Goal: Transaction & Acquisition: Subscribe to service/newsletter

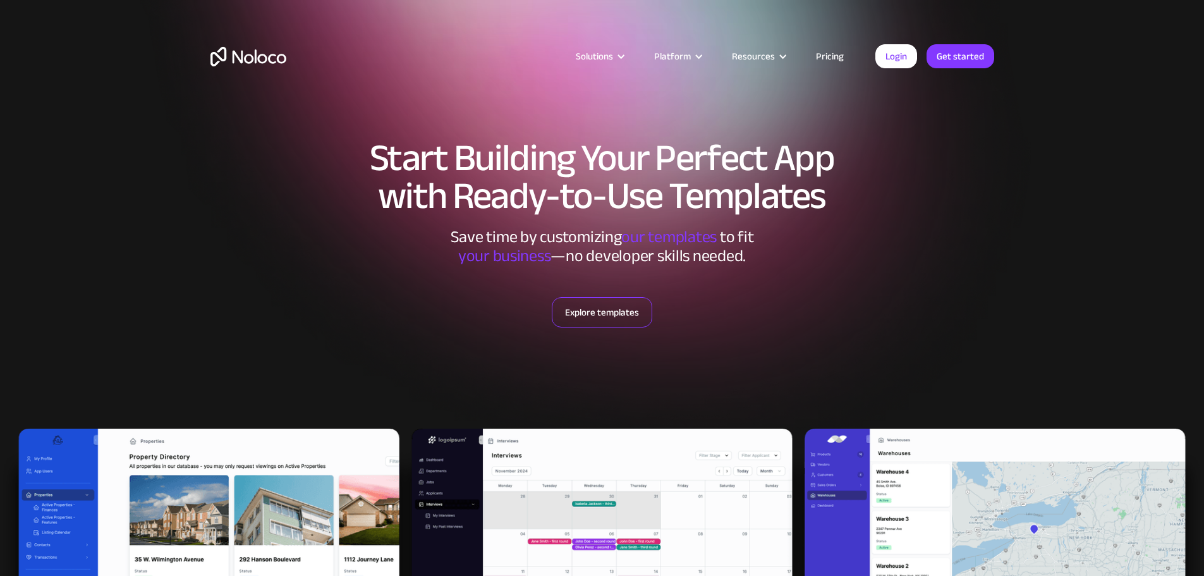
click at [577, 310] on link "Explore templates" at bounding box center [602, 312] width 100 height 30
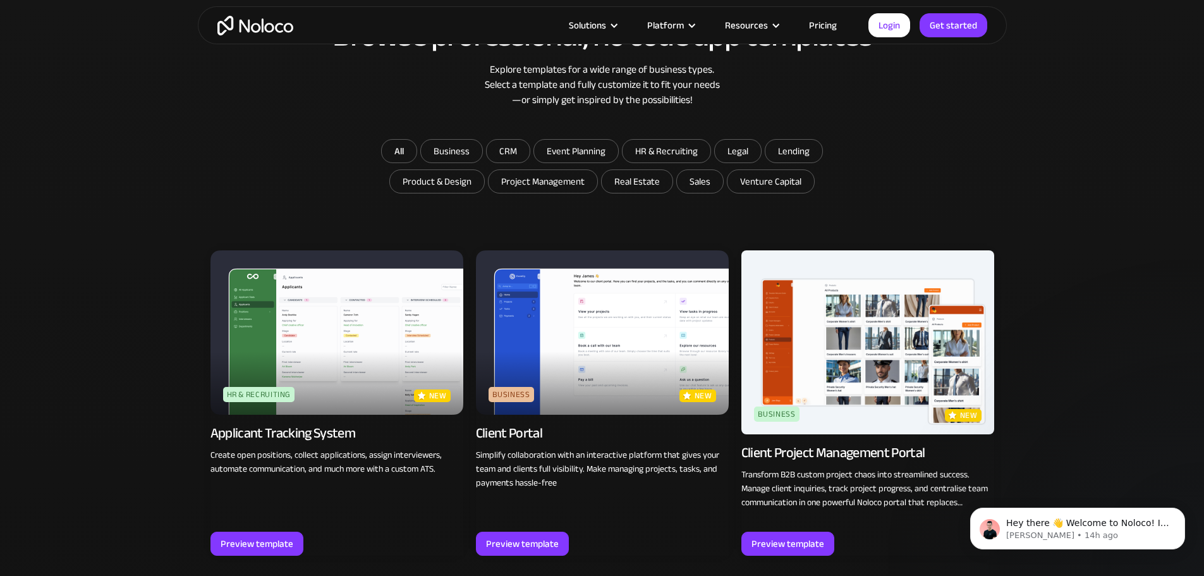
scroll to position [750, 0]
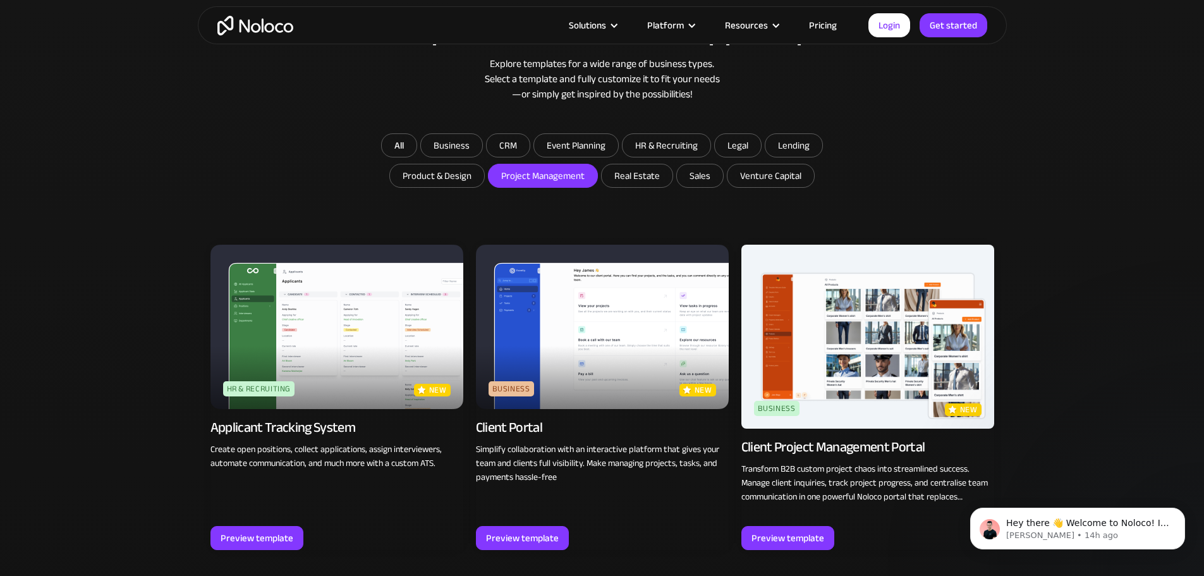
click at [482, 157] on input "Project Management" at bounding box center [451, 145] width 61 height 23
checkbox input "true"
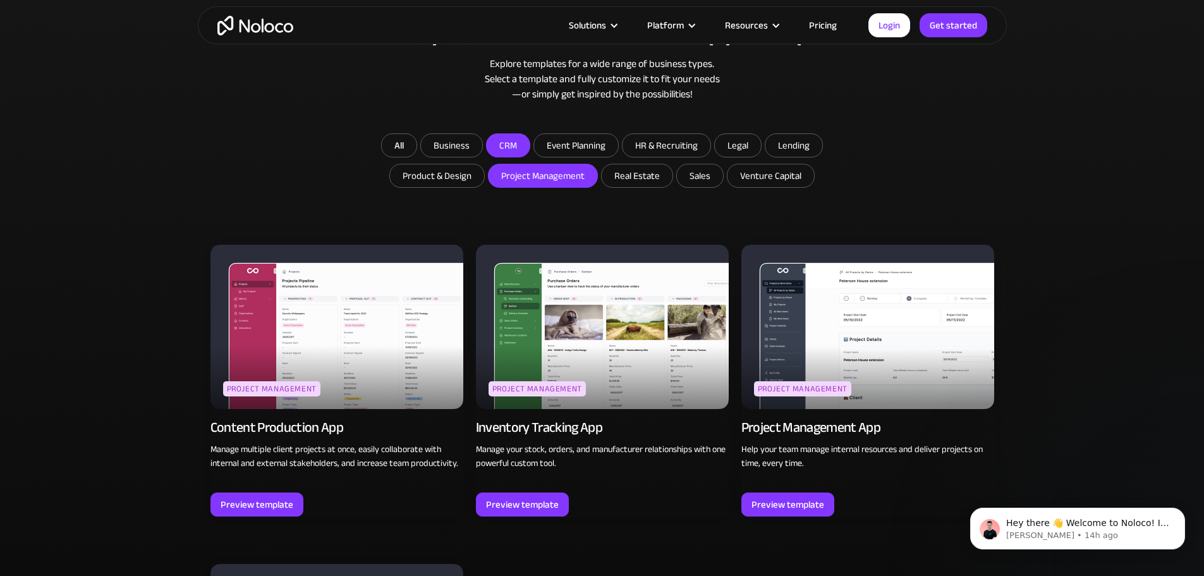
click at [482, 143] on input "CRM" at bounding box center [451, 145] width 61 height 23
checkbox input "true"
click at [516, 503] on div "Preview template" at bounding box center [522, 504] width 73 height 16
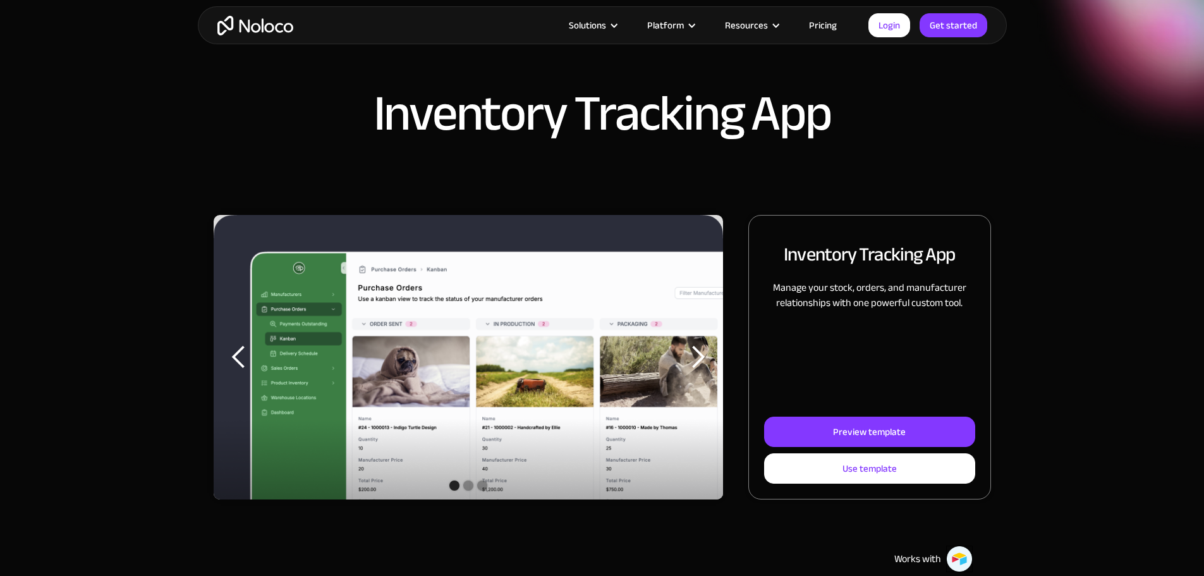
scroll to position [126, 0]
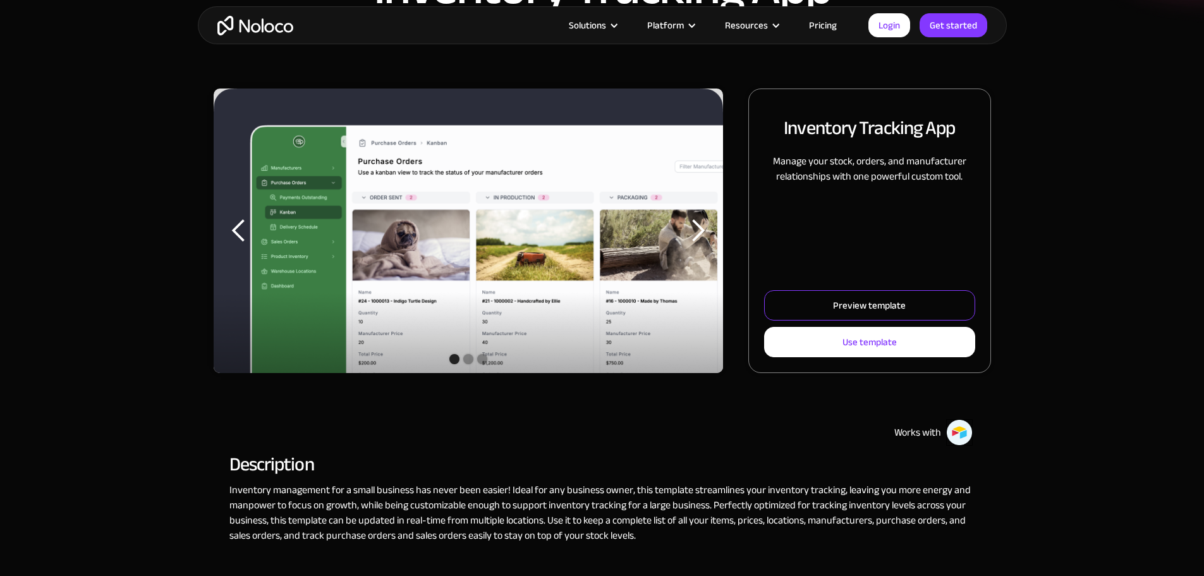
click at [777, 311] on link "Preview template" at bounding box center [869, 305] width 210 height 30
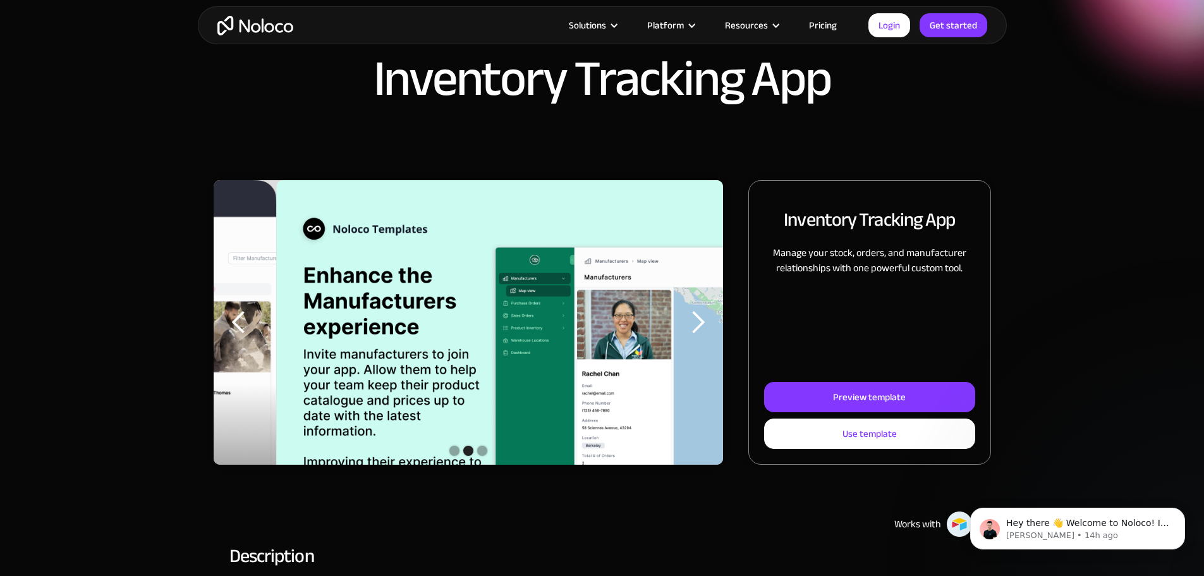
scroll to position [63, 0]
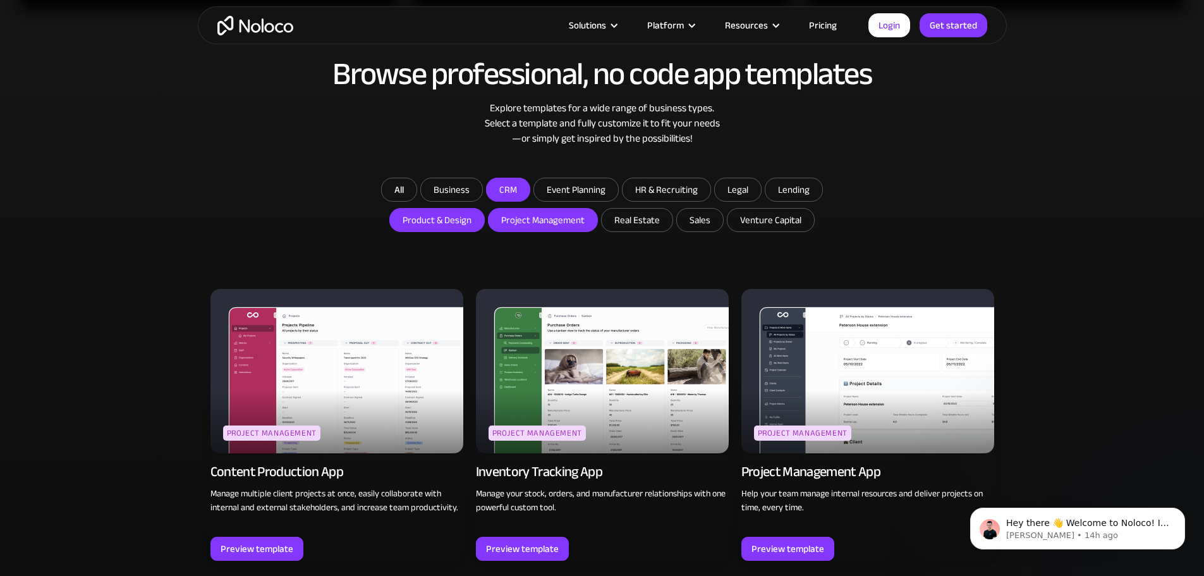
scroll to position [687, 0]
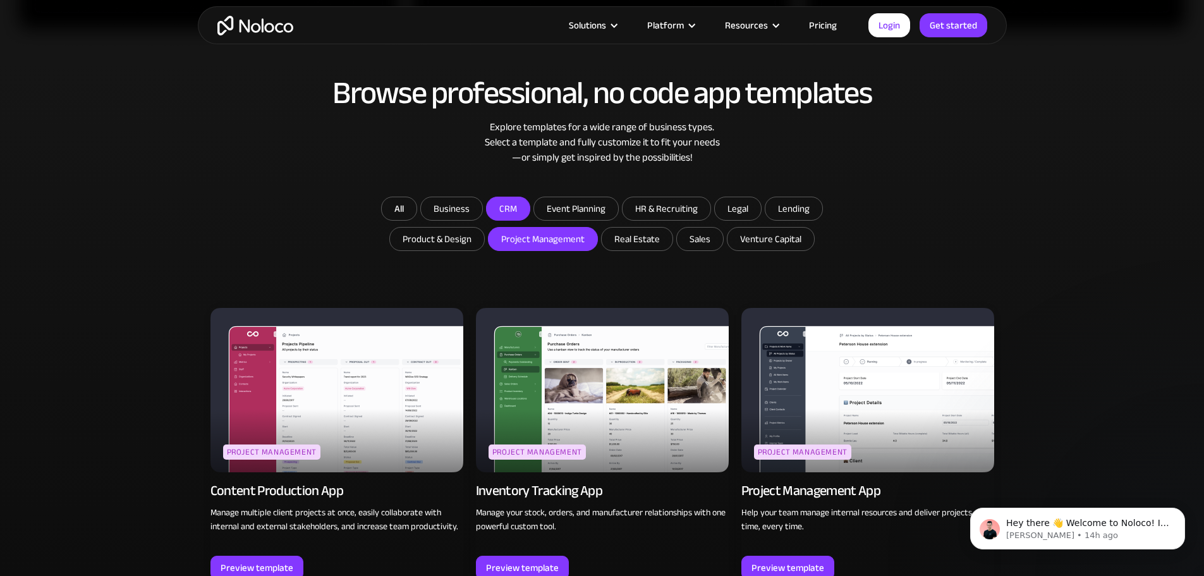
click at [521, 220] on input "Project Management" at bounding box center [508, 208] width 43 height 23
checkbox input "false"
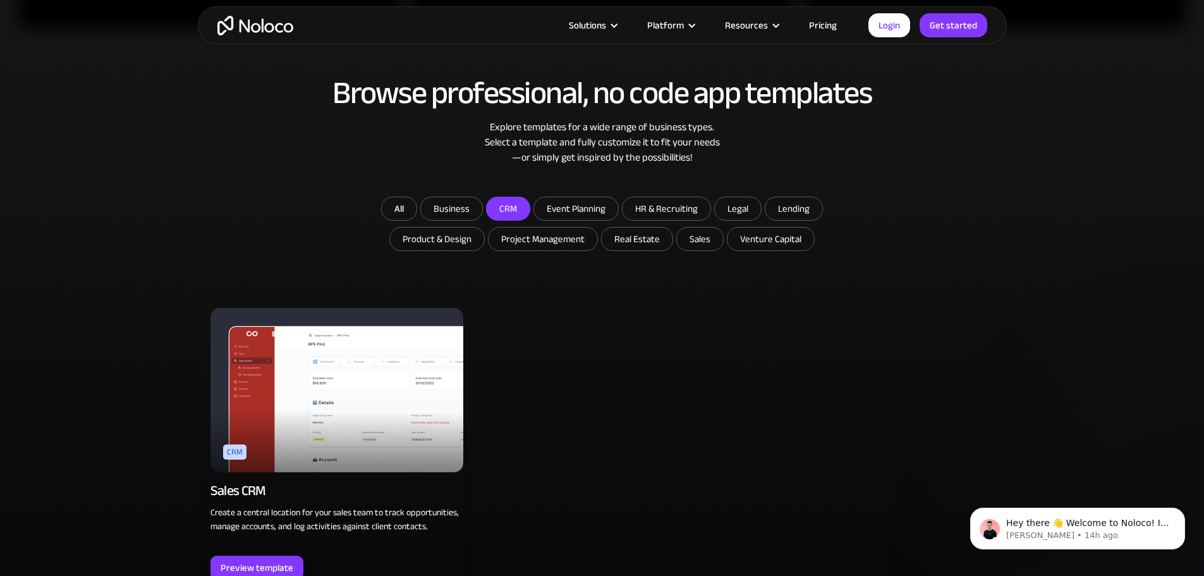
click at [500, 212] on input "CRM" at bounding box center [508, 208] width 43 height 23
checkbox input "false"
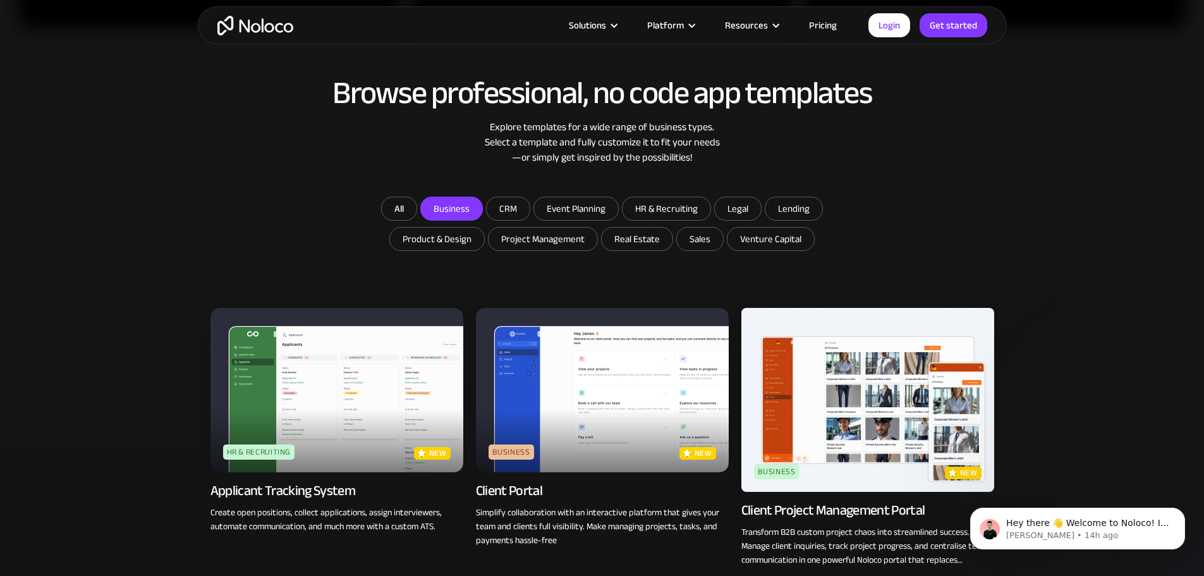
click at [459, 202] on input "Business" at bounding box center [451, 208] width 61 height 23
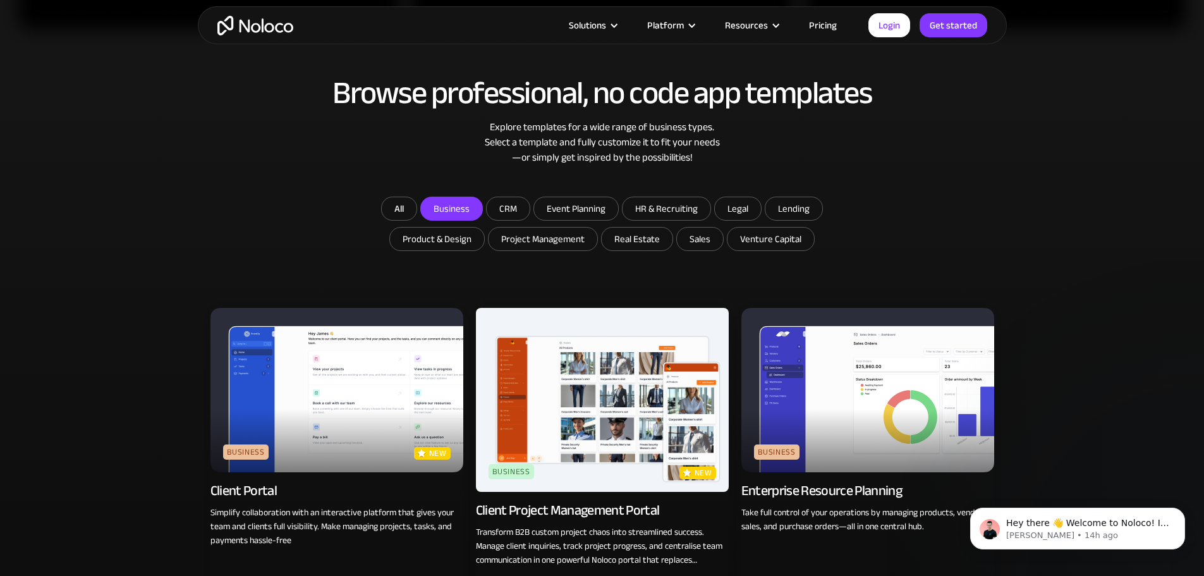
click at [449, 208] on input "Business" at bounding box center [451, 208] width 61 height 23
checkbox input "false"
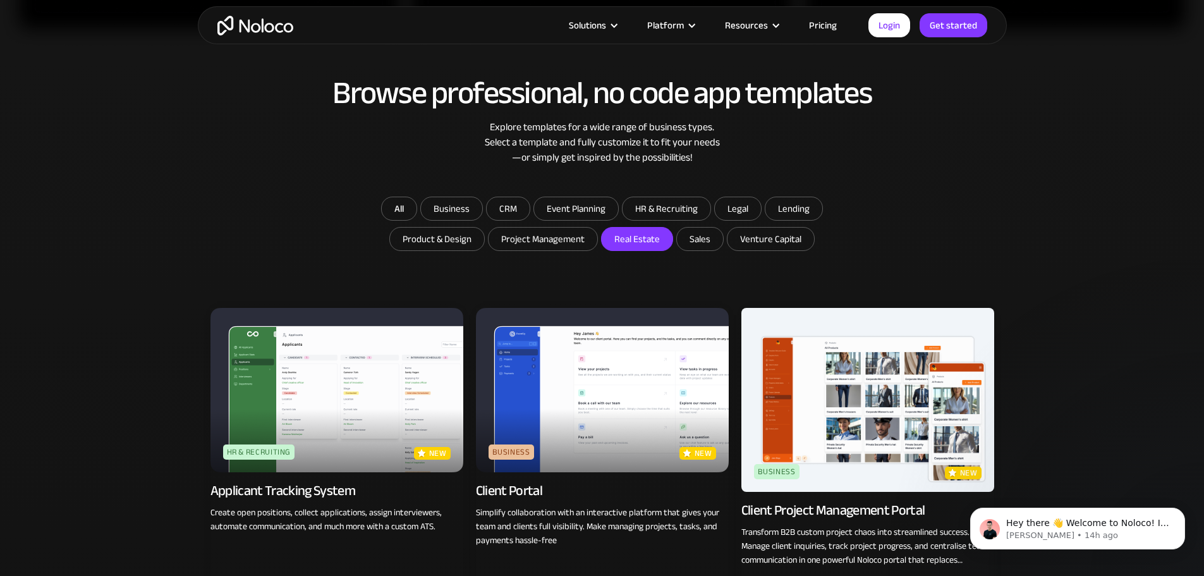
click at [627, 243] on input "Real Estate" at bounding box center [636, 238] width 71 height 23
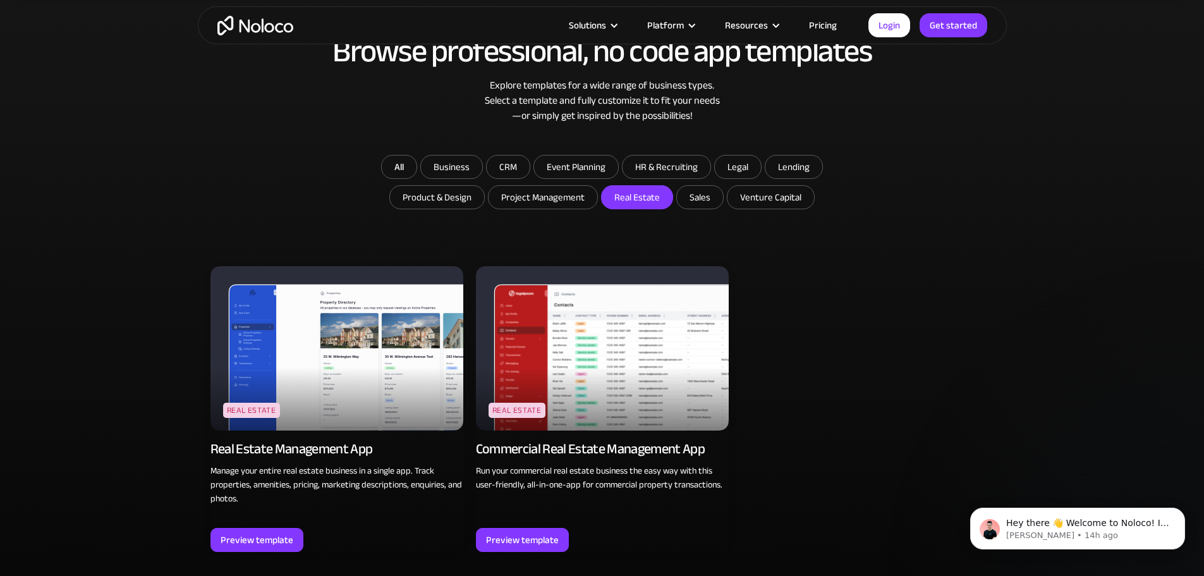
scroll to position [750, 0]
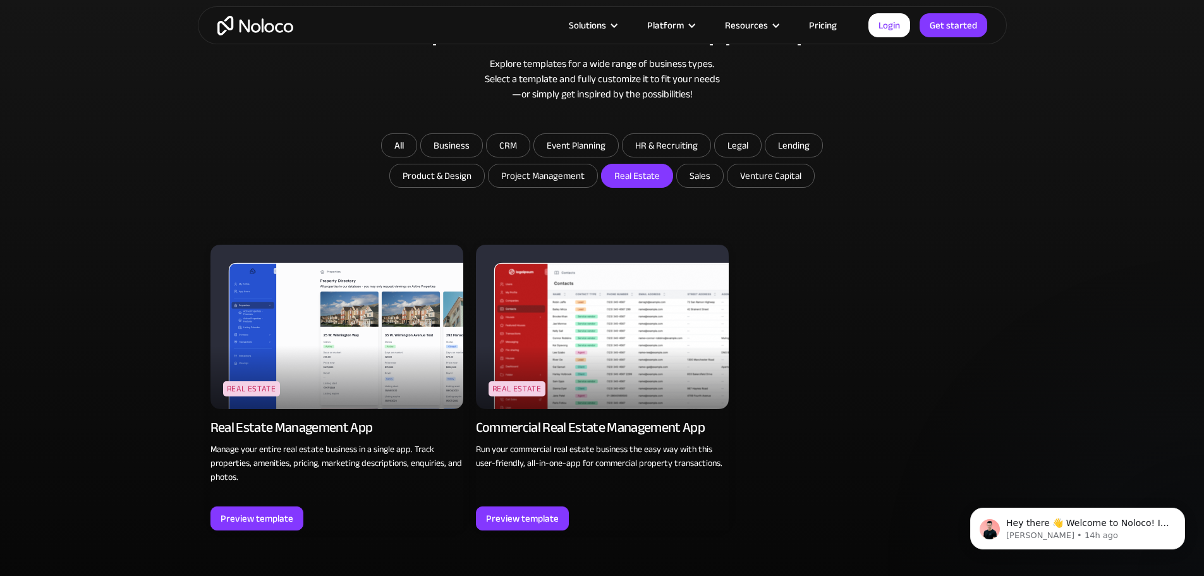
click at [637, 183] on input "Real Estate" at bounding box center [636, 175] width 71 height 23
checkbox input "false"
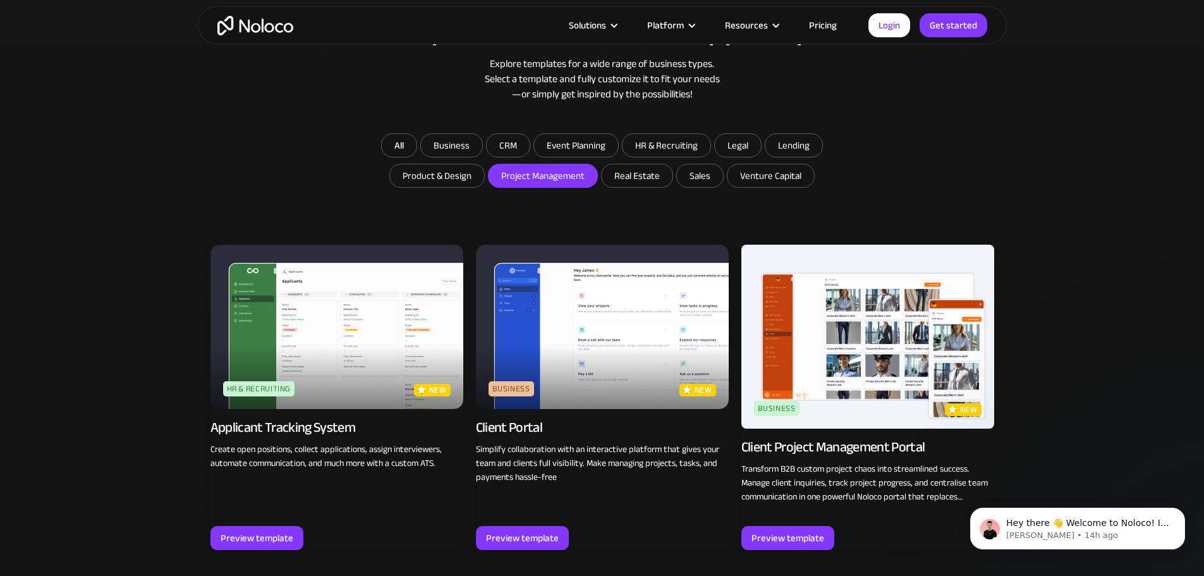
click at [482, 157] on input "Project Management" at bounding box center [451, 145] width 61 height 23
checkbox input "true"
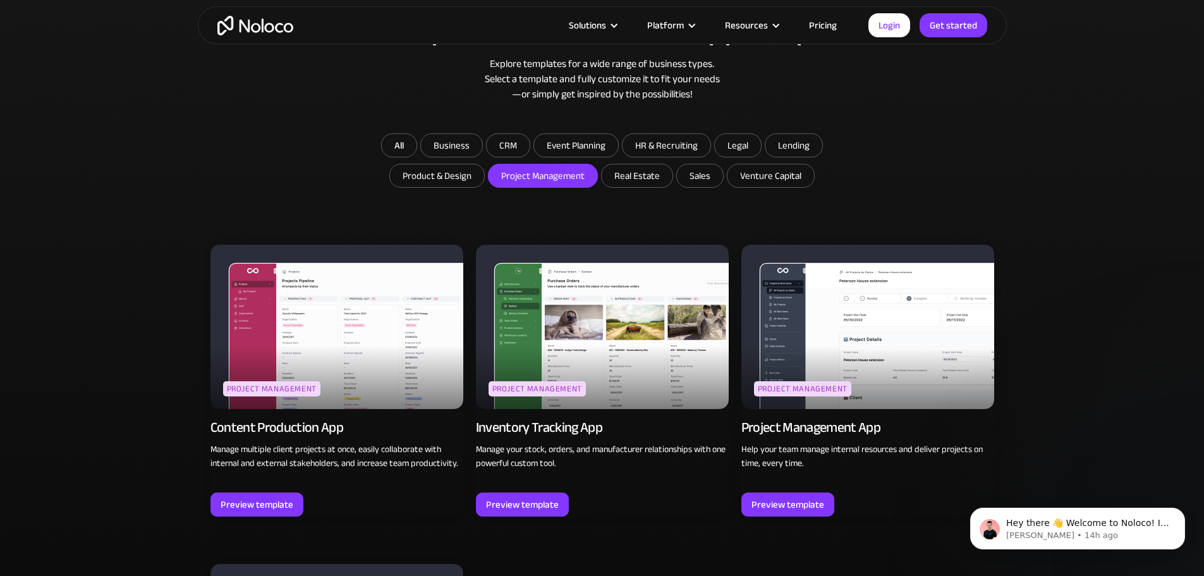
click at [874, 348] on img at bounding box center [867, 327] width 253 height 164
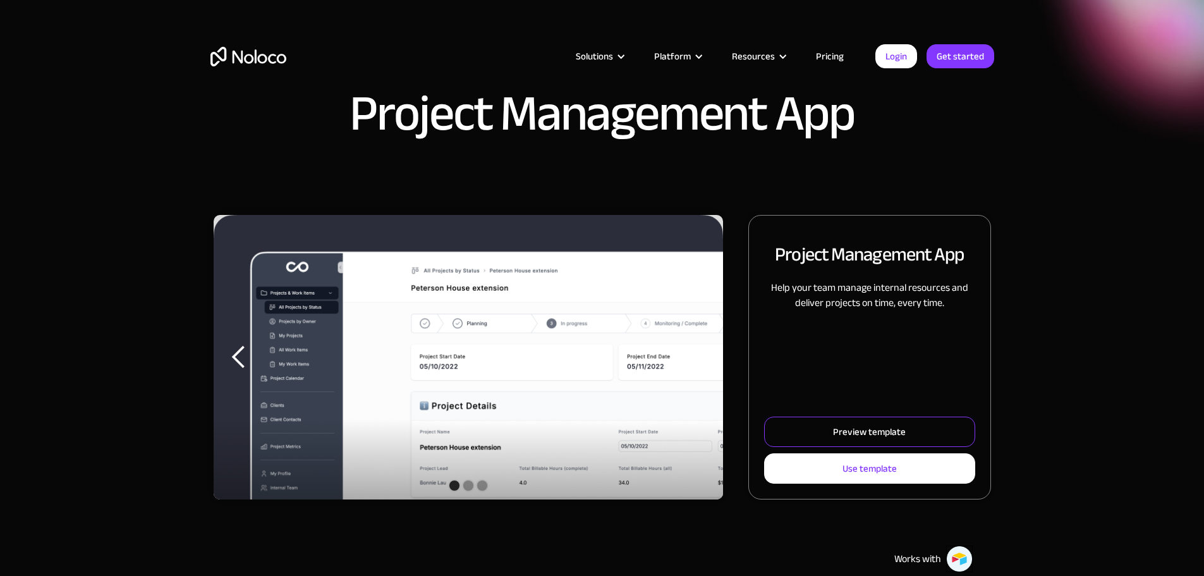
click at [833, 440] on div "Preview template" at bounding box center [869, 431] width 73 height 16
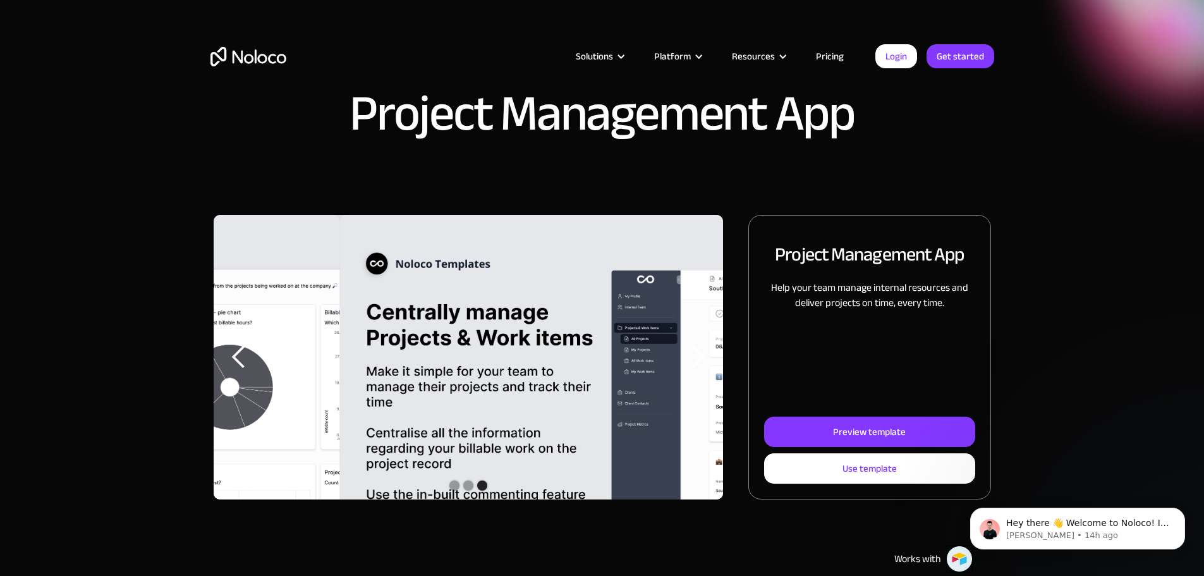
click at [821, 56] on link "Pricing" at bounding box center [829, 56] width 59 height 16
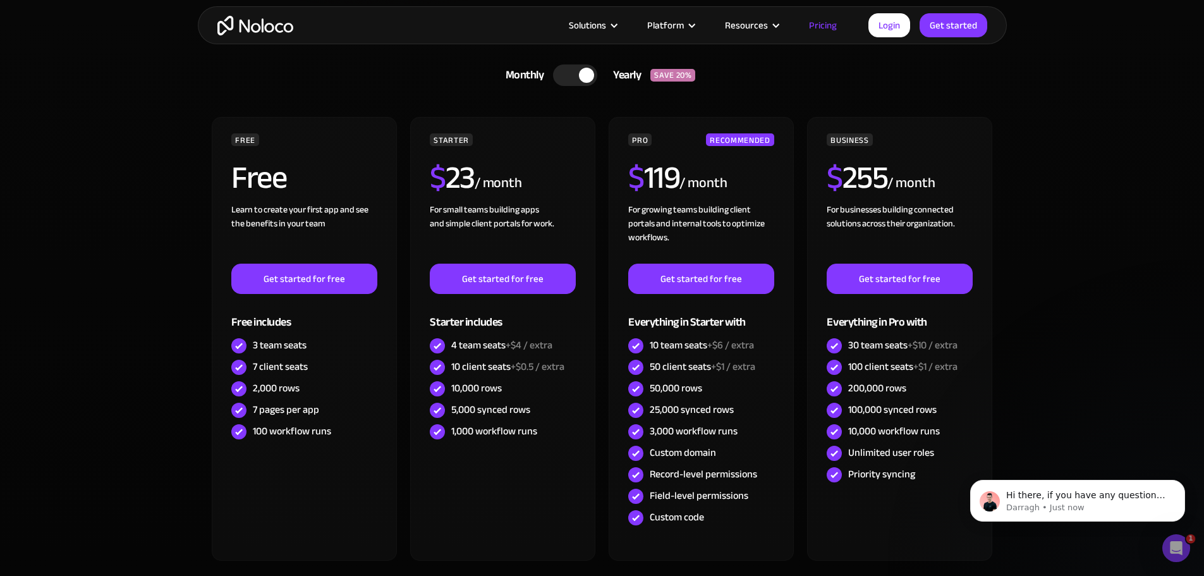
click at [569, 78] on div at bounding box center [575, 74] width 44 height 21
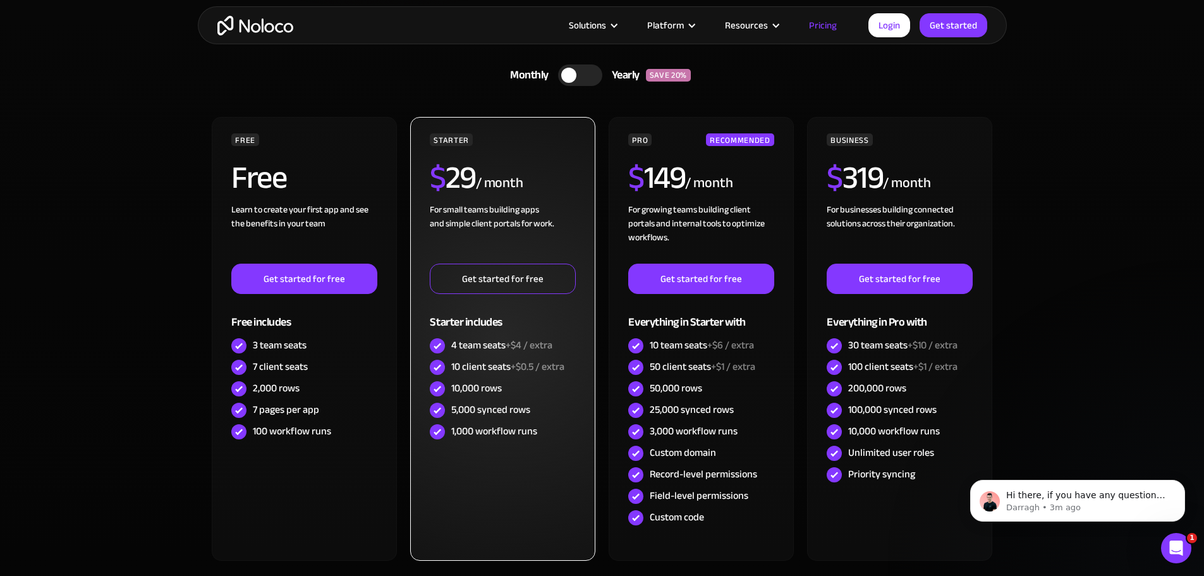
click at [470, 278] on link "Get started for free" at bounding box center [502, 278] width 145 height 30
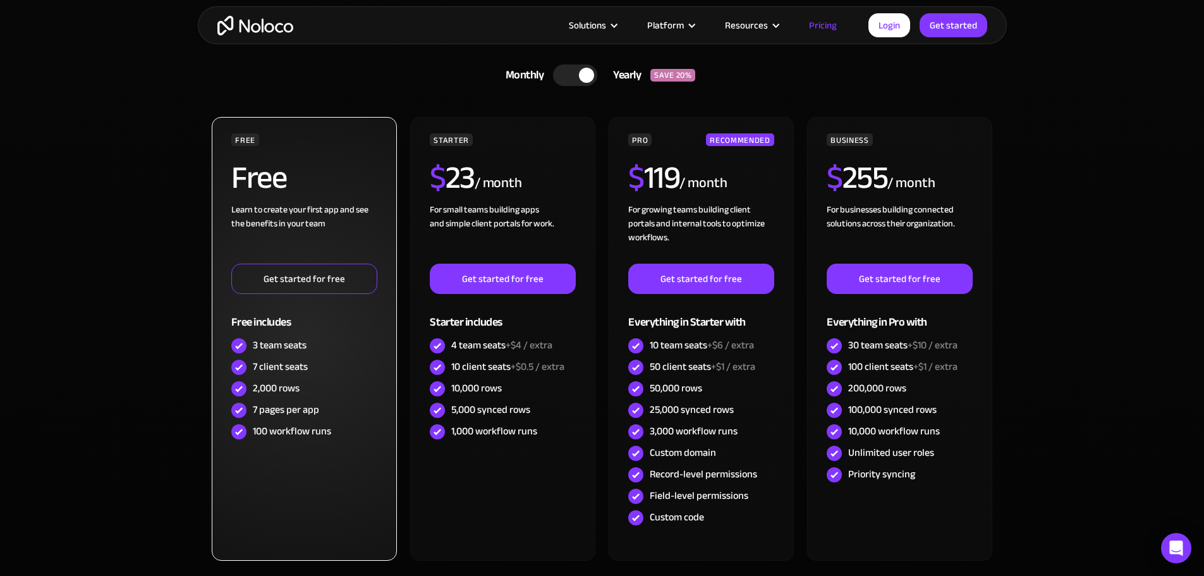
click at [357, 277] on link "Get started for free" at bounding box center [303, 278] width 145 height 30
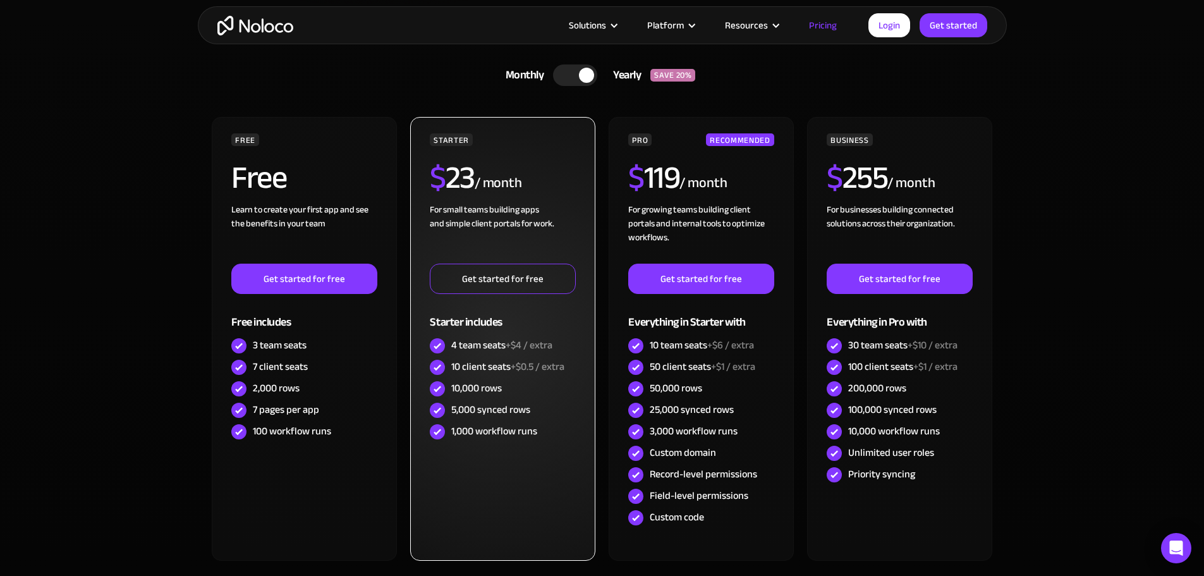
click at [498, 284] on link "Get started for free" at bounding box center [502, 278] width 145 height 30
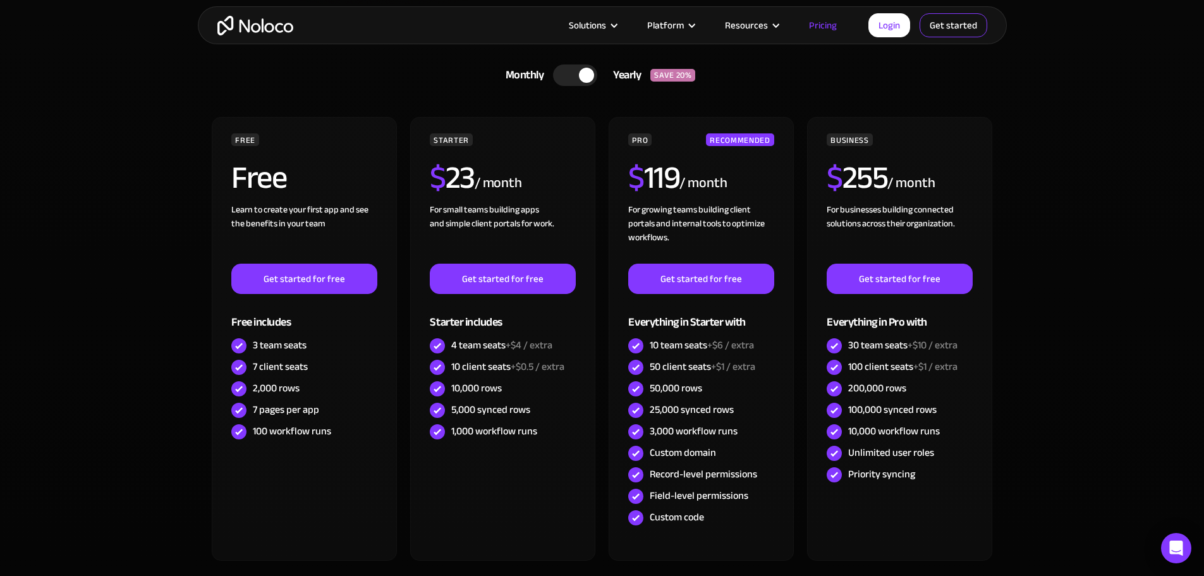
click at [0, 0] on link "Get started" at bounding box center [0, 0] width 0 height 0
click at [893, 23] on link "Login" at bounding box center [889, 25] width 42 height 24
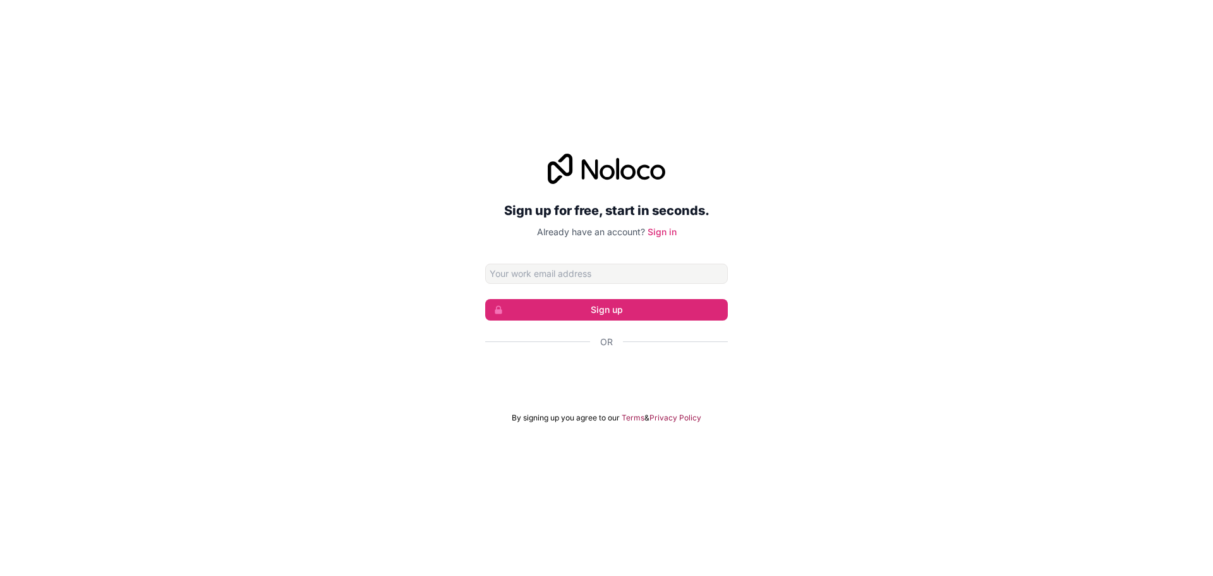
click at [563, 275] on input "Email address" at bounding box center [606, 273] width 243 height 20
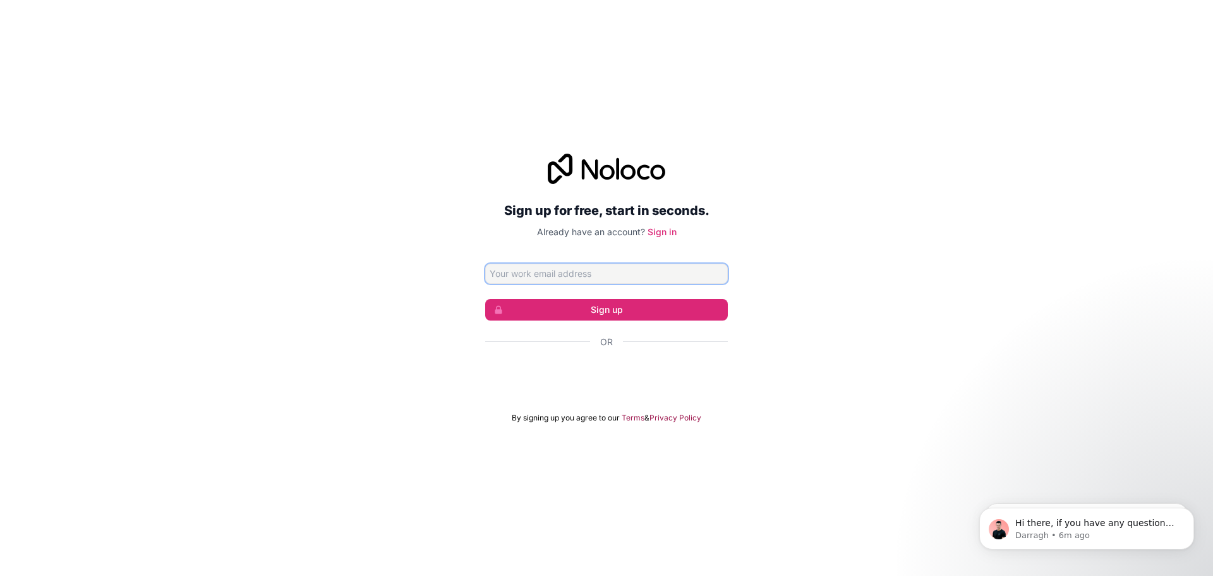
click at [571, 278] on input "Email address" at bounding box center [606, 273] width 243 height 20
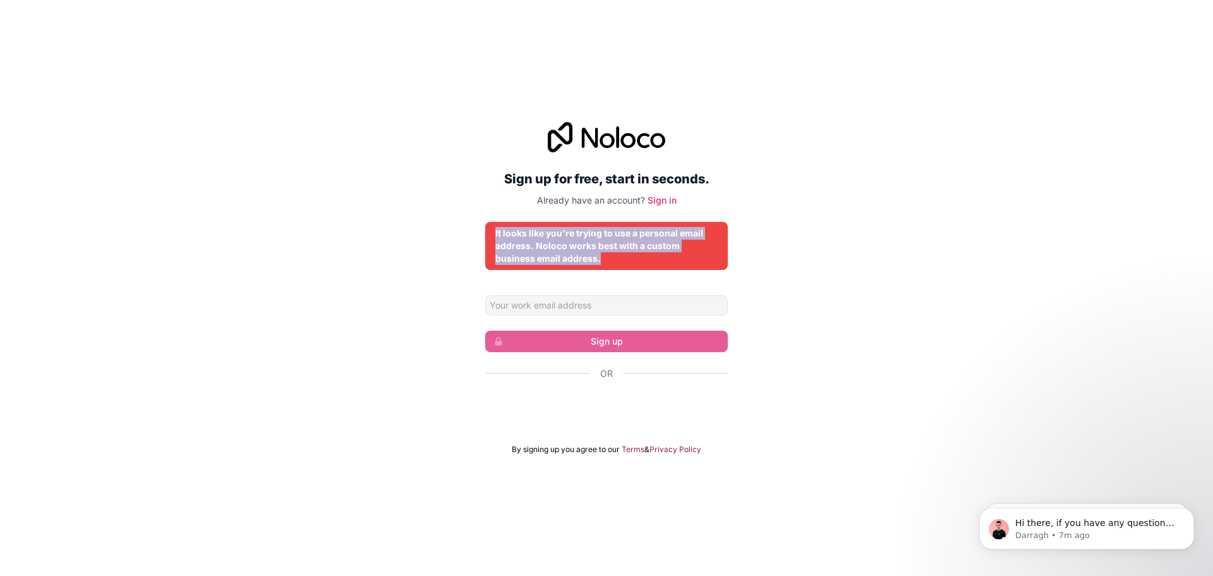
drag, startPoint x: 600, startPoint y: 259, endPoint x: 524, endPoint y: 236, distance: 79.3
click at [485, 224] on div "Sign up for free, start in seconds. Already have an account? Sign in It looks l…" at bounding box center [606, 288] width 1213 height 368
copy div "It looks like you're trying to use a personal email address. Noloco works best …"
